Goal: Transaction & Acquisition: Subscribe to service/newsletter

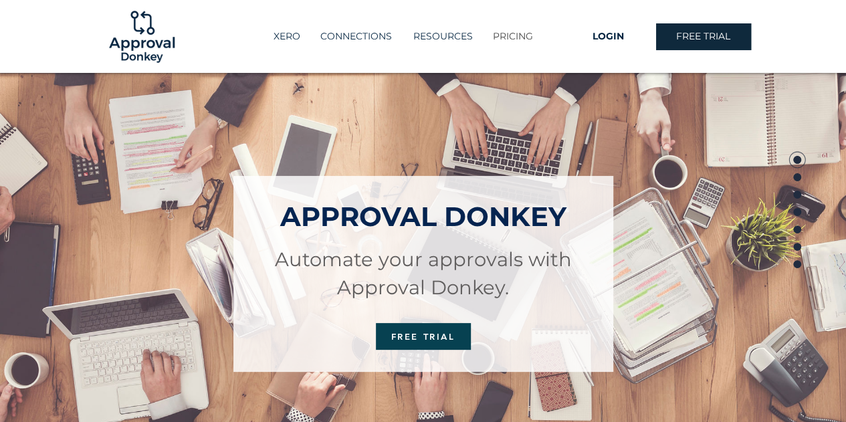
click at [519, 34] on p "PRICING" at bounding box center [513, 36] width 54 height 22
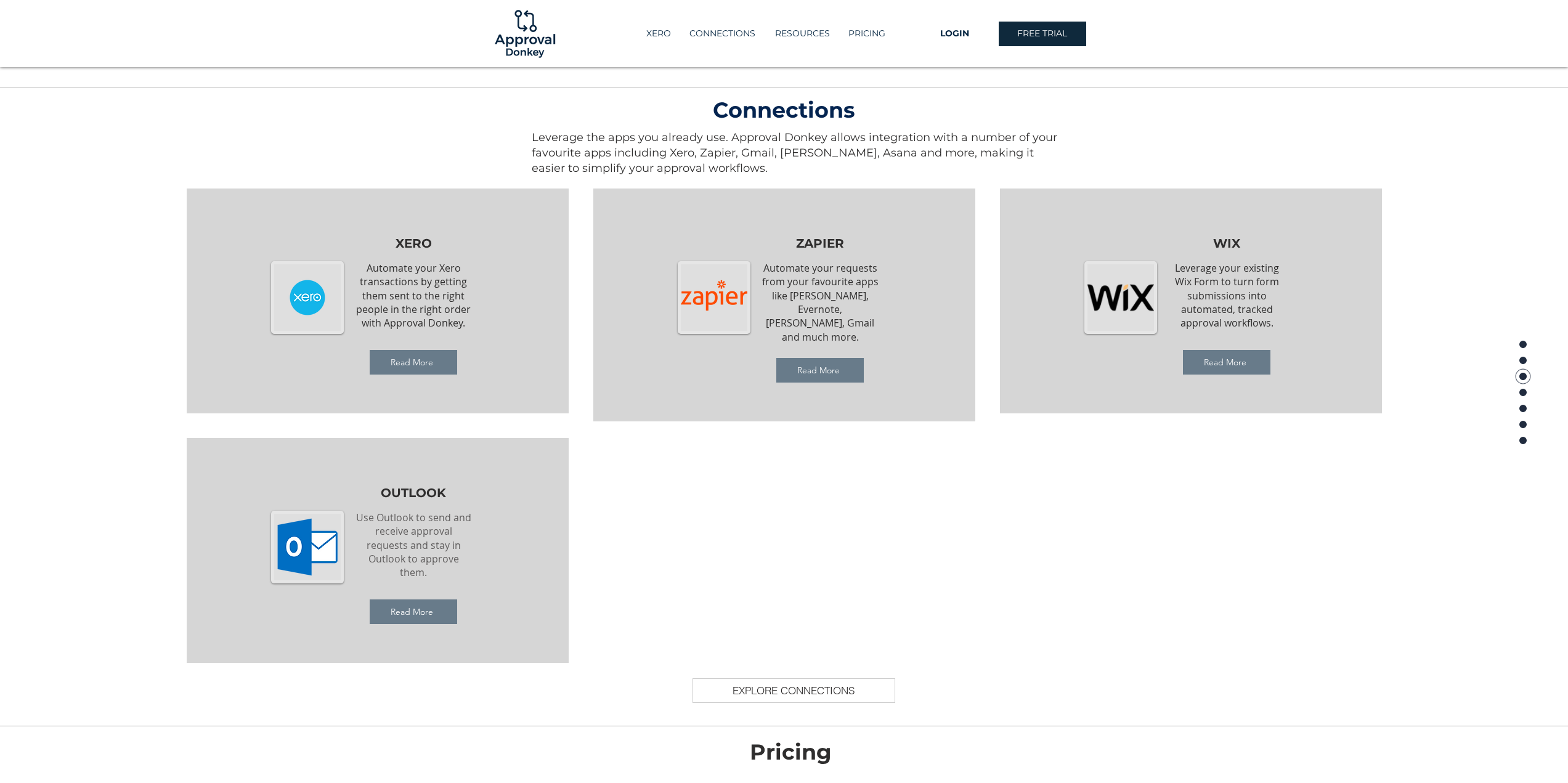
scroll to position [1139, 0]
click at [394, 364] on span "Read More" at bounding box center [412, 362] width 42 height 11
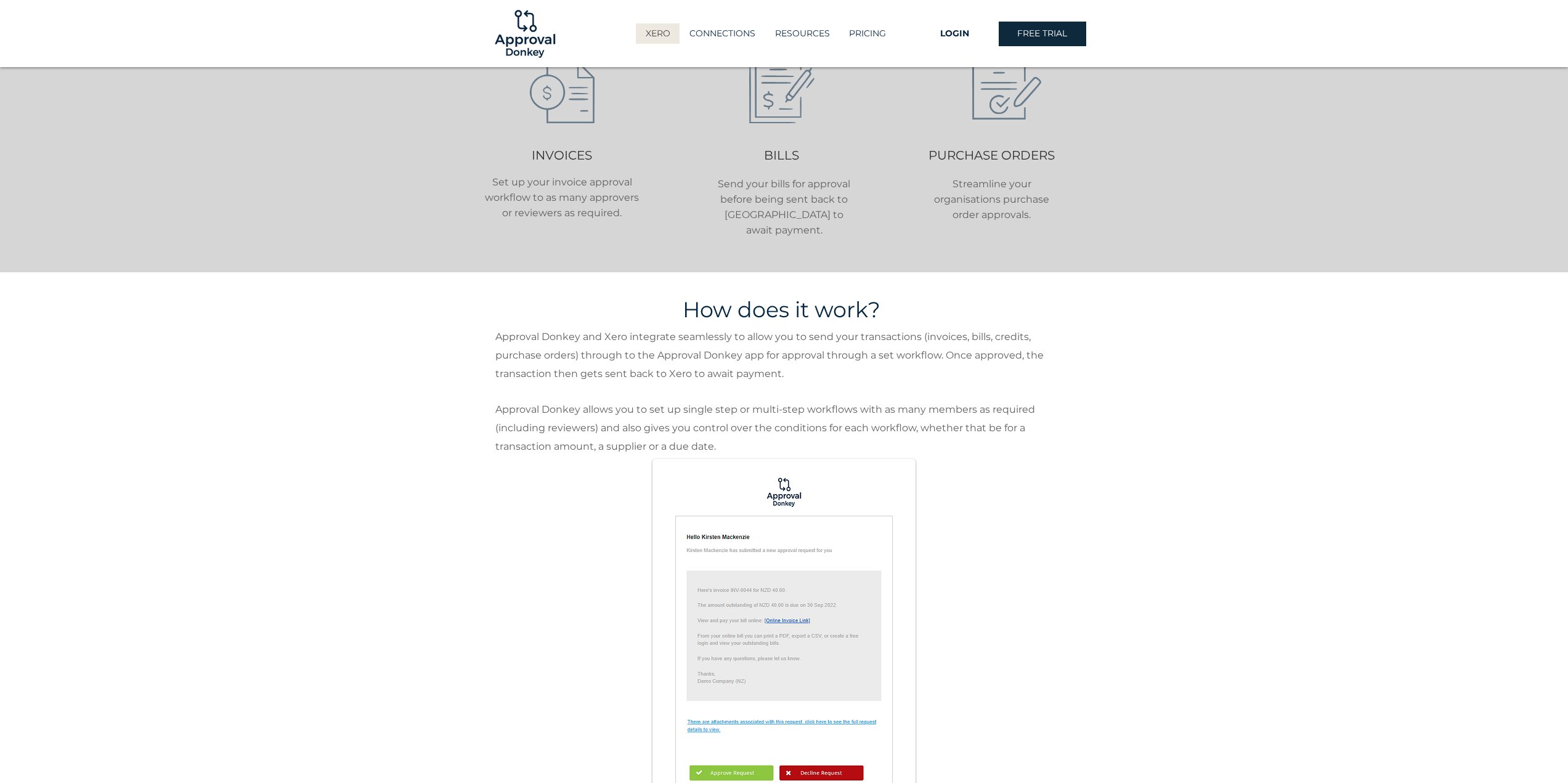
scroll to position [459, 0]
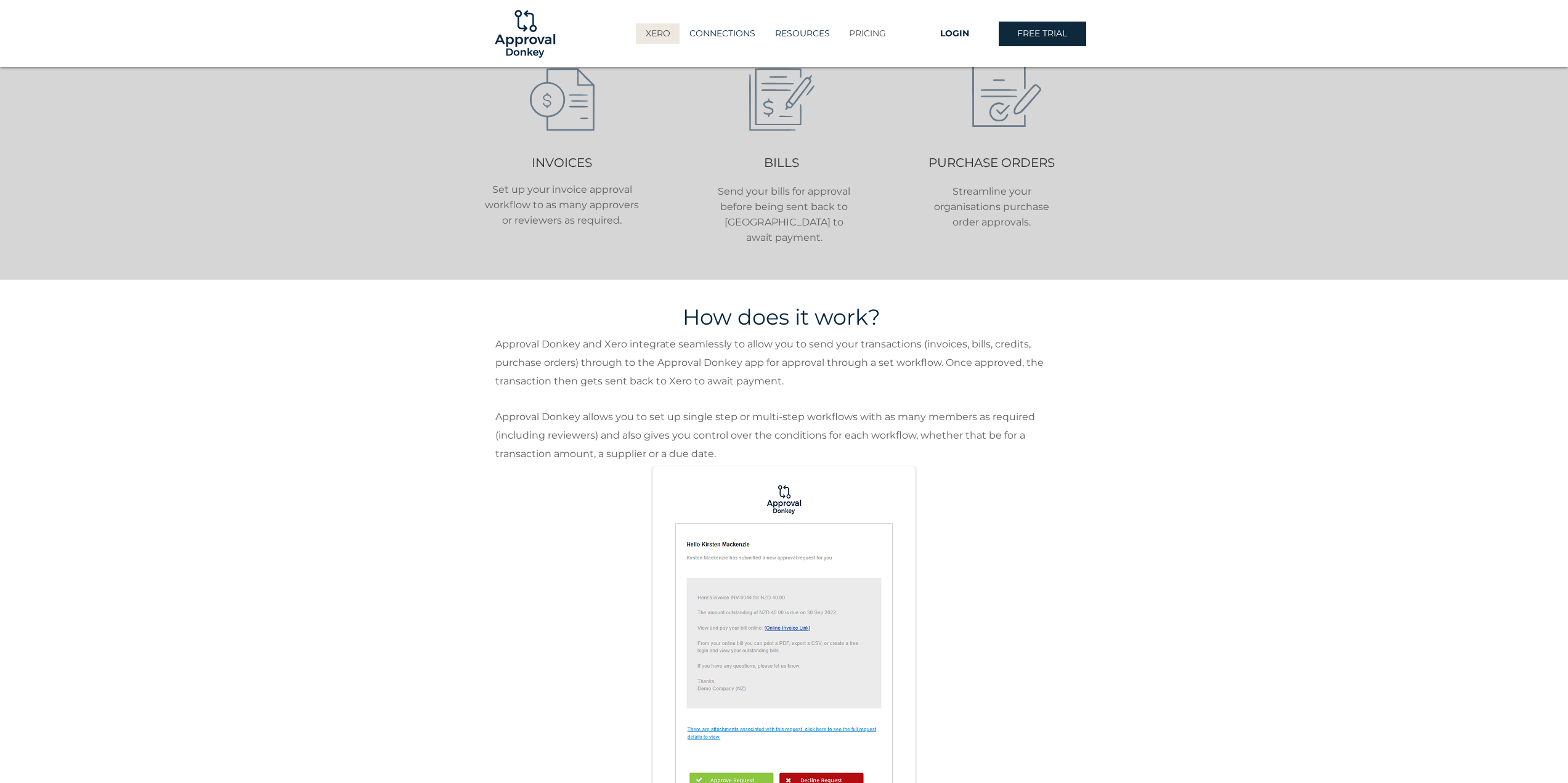
click at [872, 32] on p "PRICING" at bounding box center [868, 33] width 50 height 20
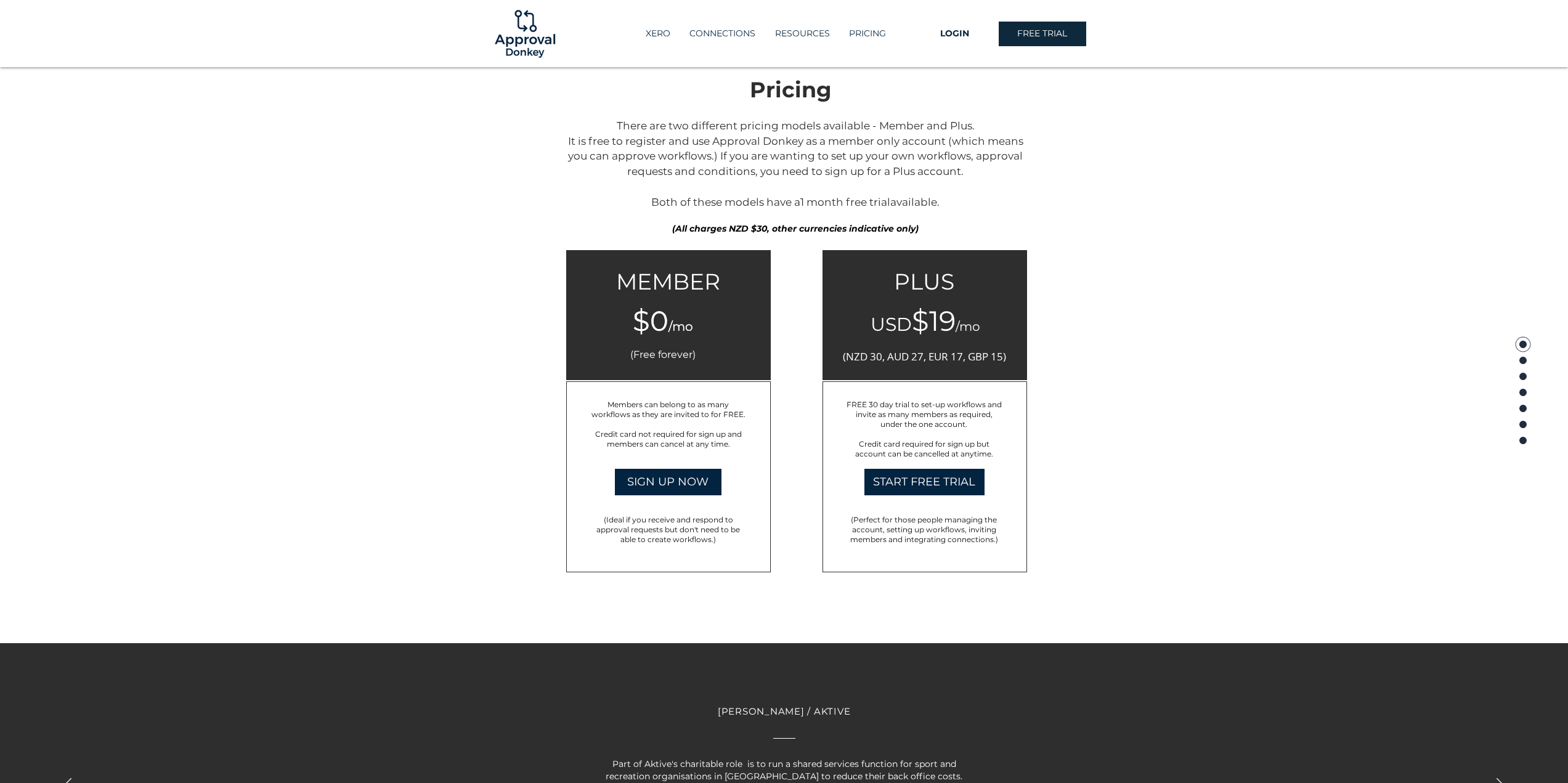
scroll to position [1801, 0]
drag, startPoint x: 898, startPoint y: 278, endPoint x: 1006, endPoint y: 346, distance: 127.6
click at [1006, 346] on div "PLUS USD $19 /mo (NZD 30, AUD 27, EUR 17, GBP 15)" at bounding box center [925, 314] width 205 height 130
click at [1005, 345] on div at bounding box center [925, 314] width 205 height 130
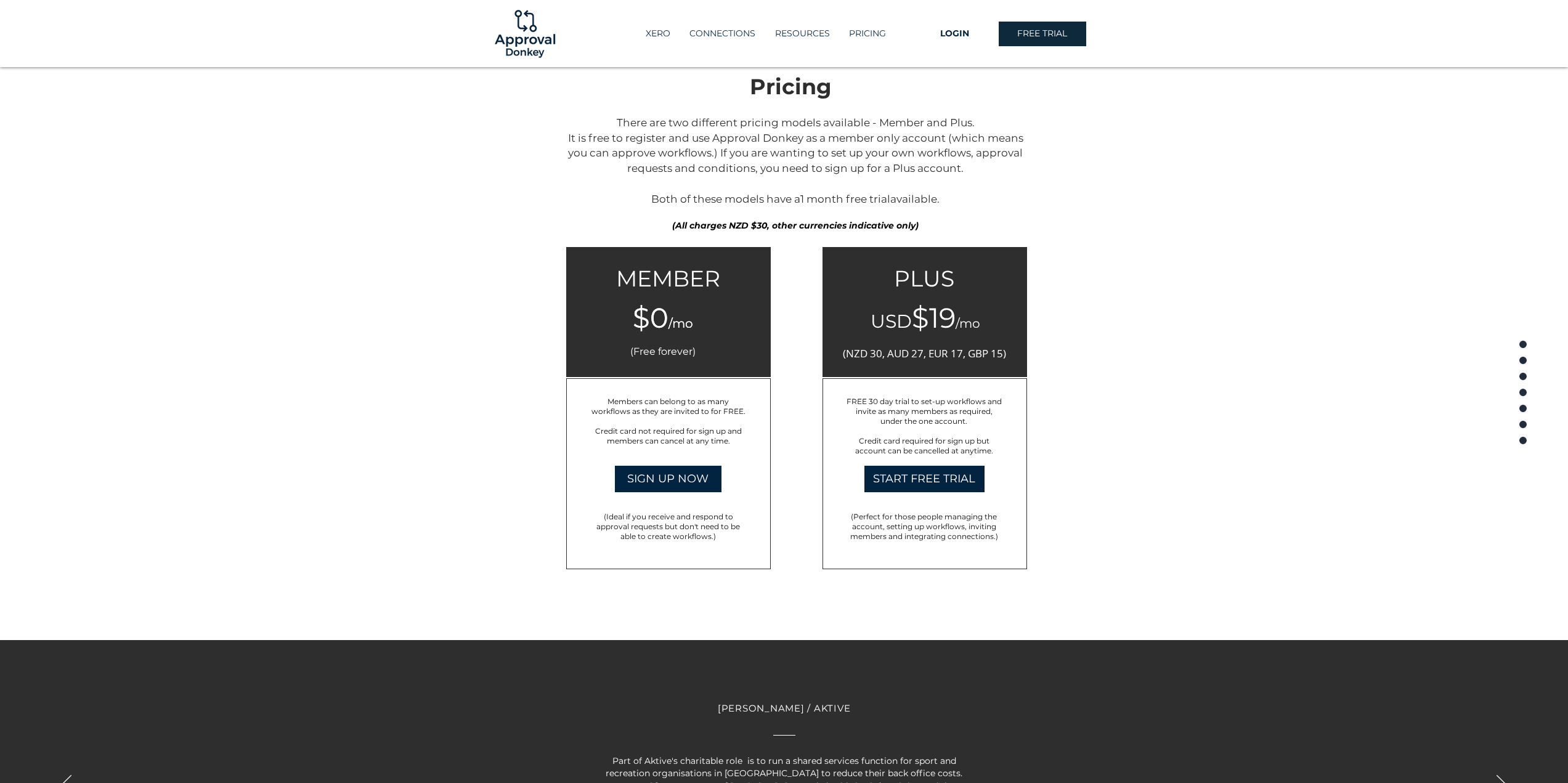
scroll to position [1804, 0]
